Goal: Register for event/course: Register for event/course

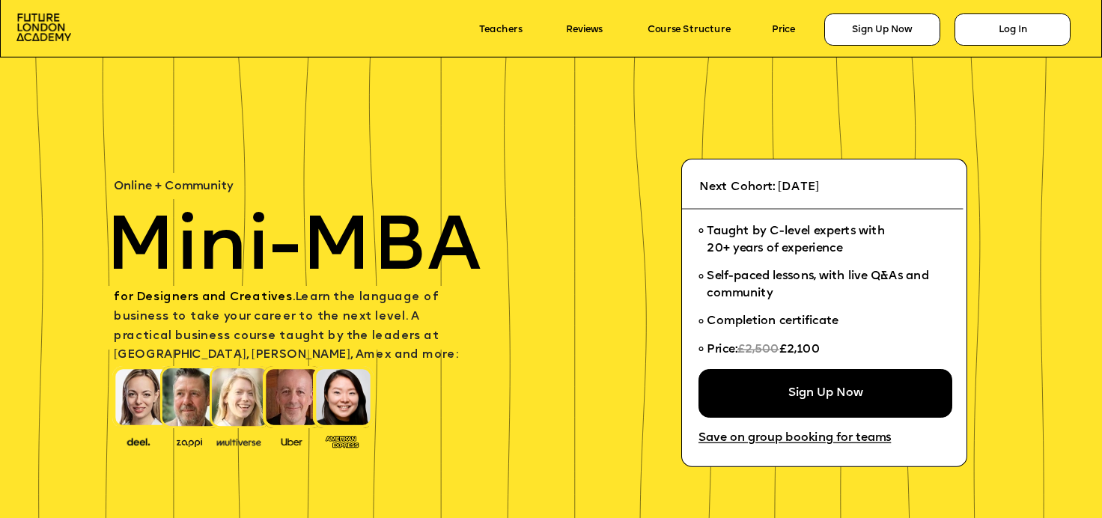
scroll to position [4595, 0]
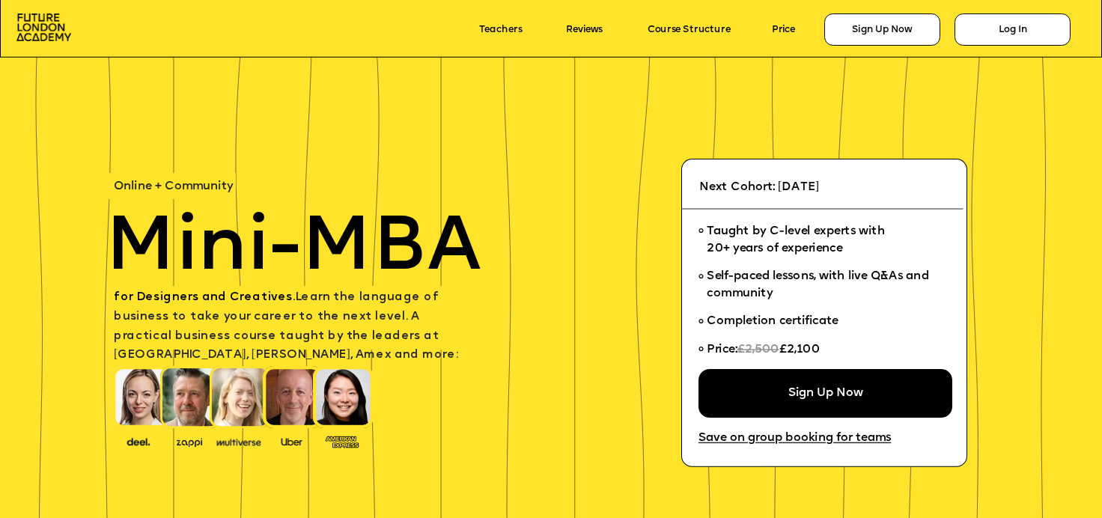
scroll to position [4595, 0]
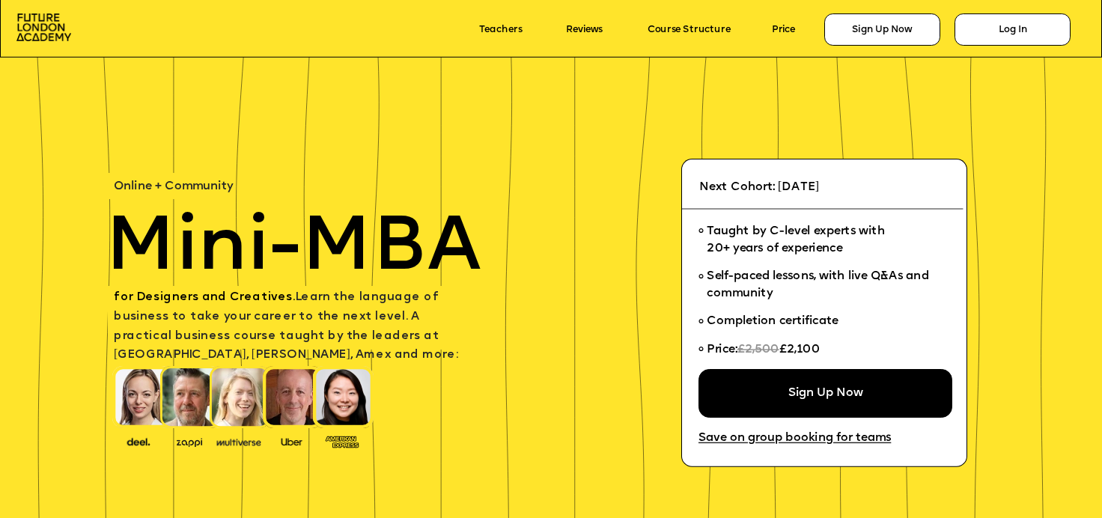
scroll to position [4595, 0]
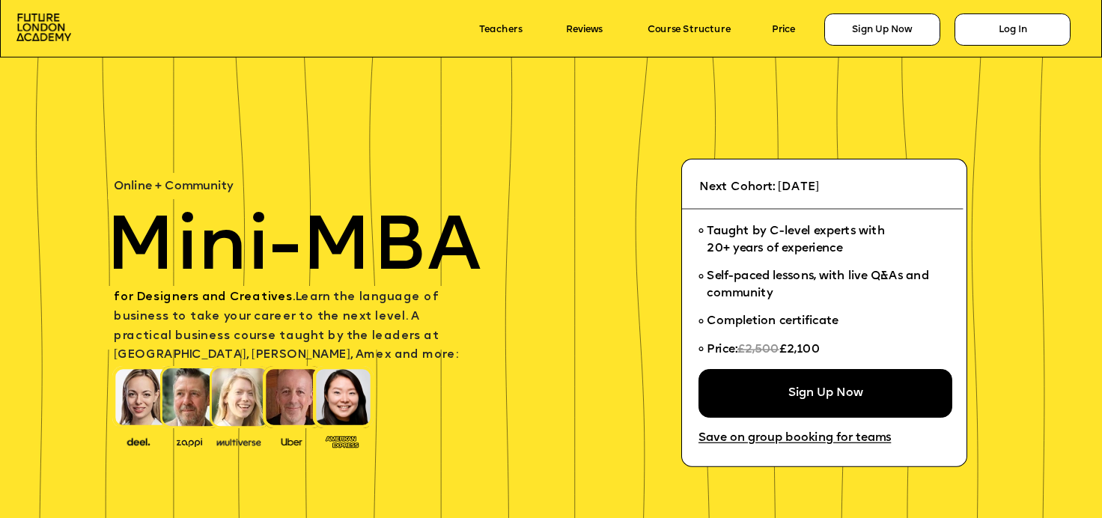
scroll to position [4595, 0]
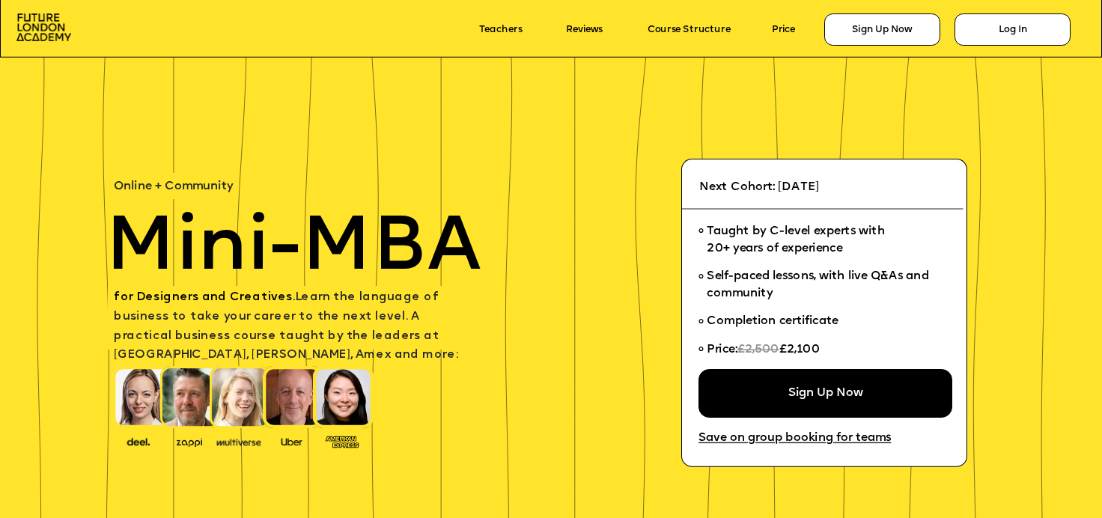
scroll to position [4595, 0]
